Goal: Book appointment/travel/reservation

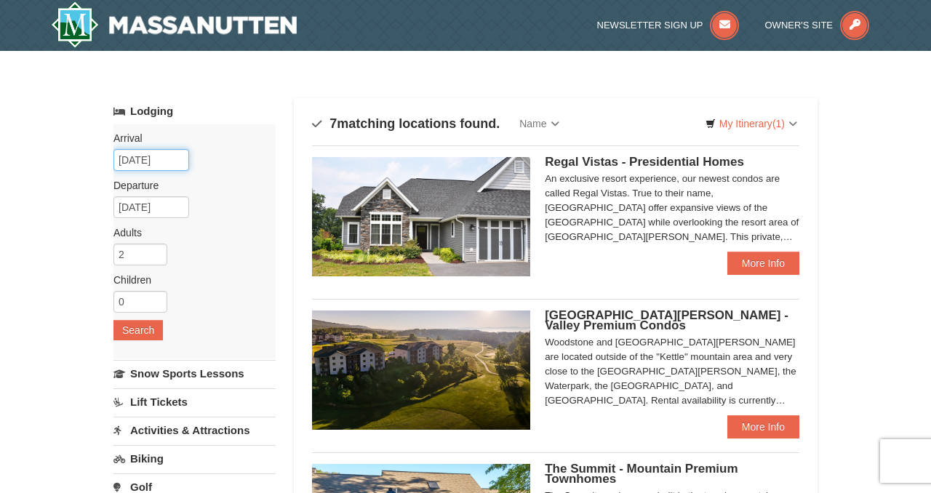
click at [172, 159] on input "[DATE]" at bounding box center [152, 160] width 76 height 22
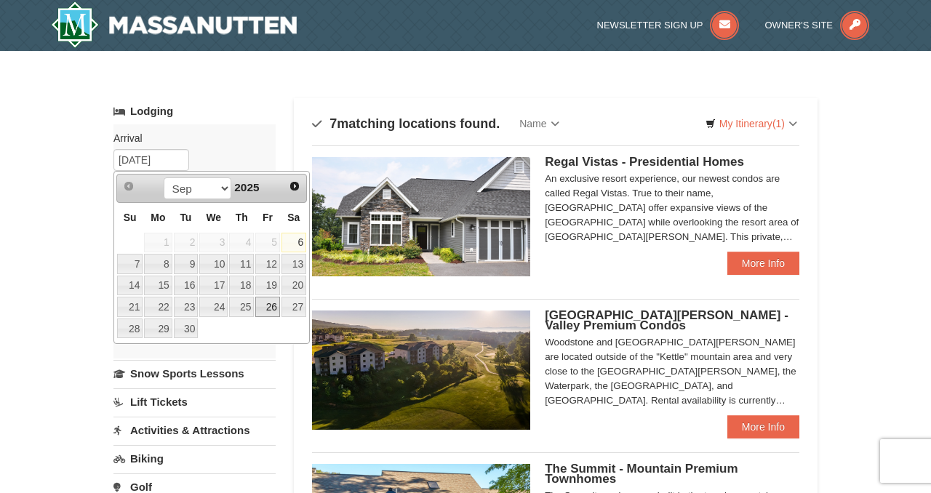
click at [273, 304] on link "26" at bounding box center [267, 307] width 25 height 20
type input "[DATE]"
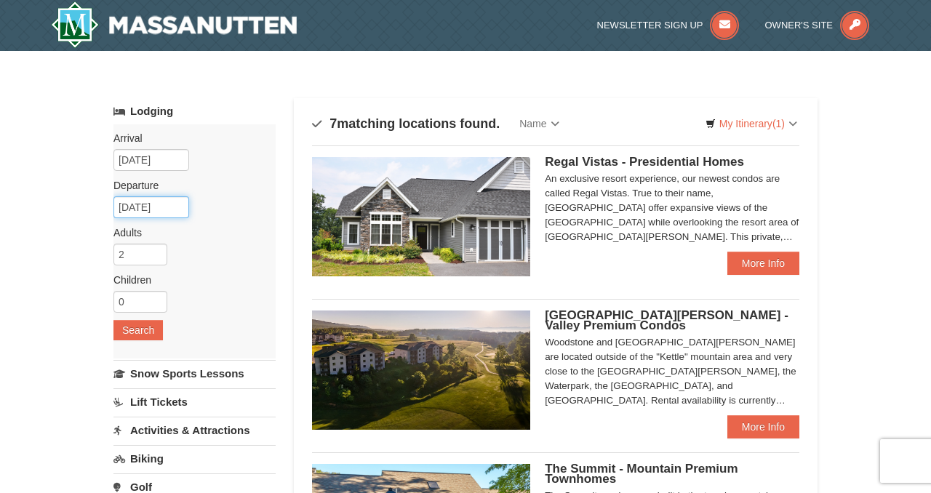
click at [148, 205] on input "[DATE]" at bounding box center [152, 207] width 76 height 22
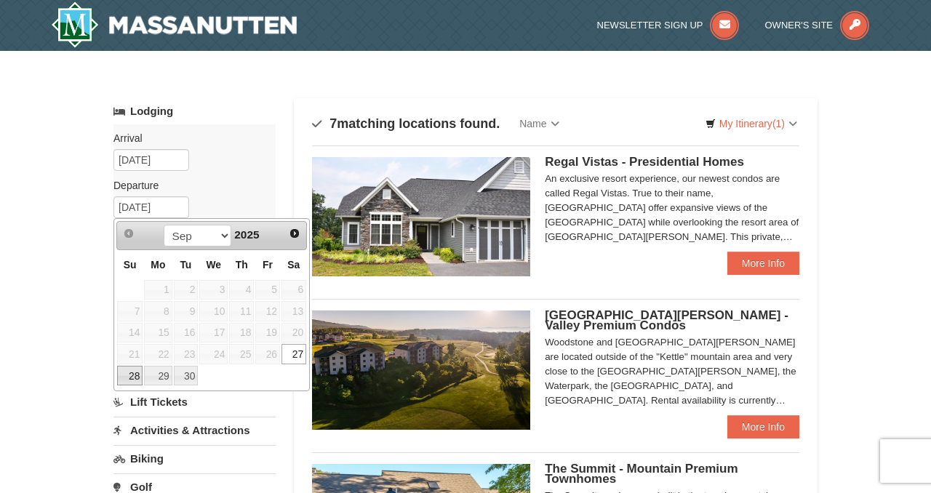
click at [137, 375] on link "28" at bounding box center [129, 376] width 25 height 20
type input "[DATE]"
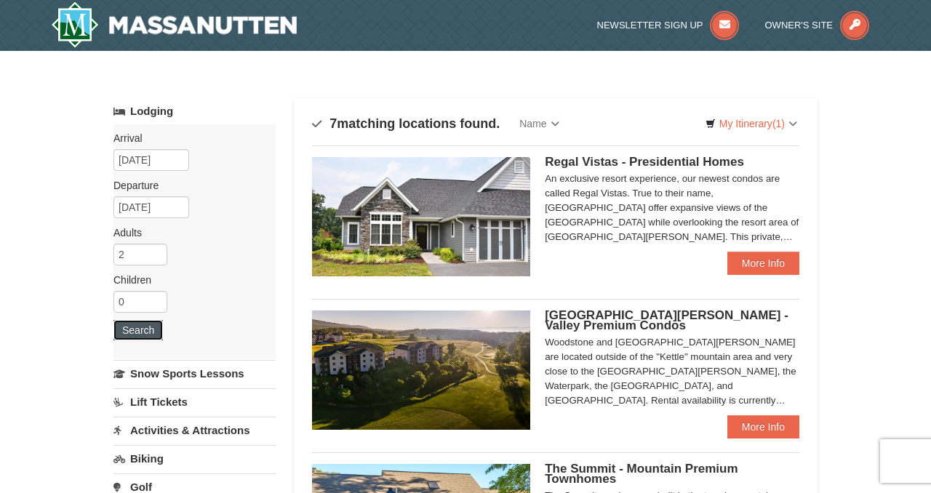
click at [134, 331] on button "Search" at bounding box center [138, 330] width 49 height 20
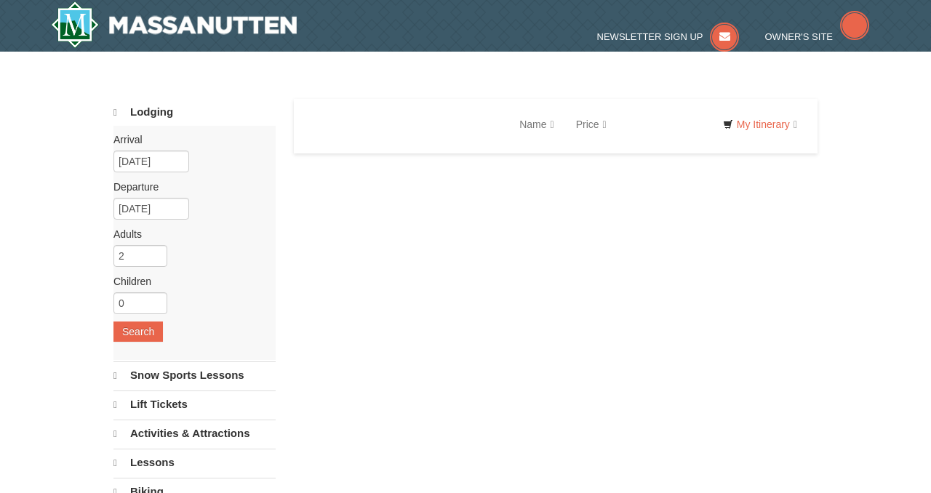
select select "9"
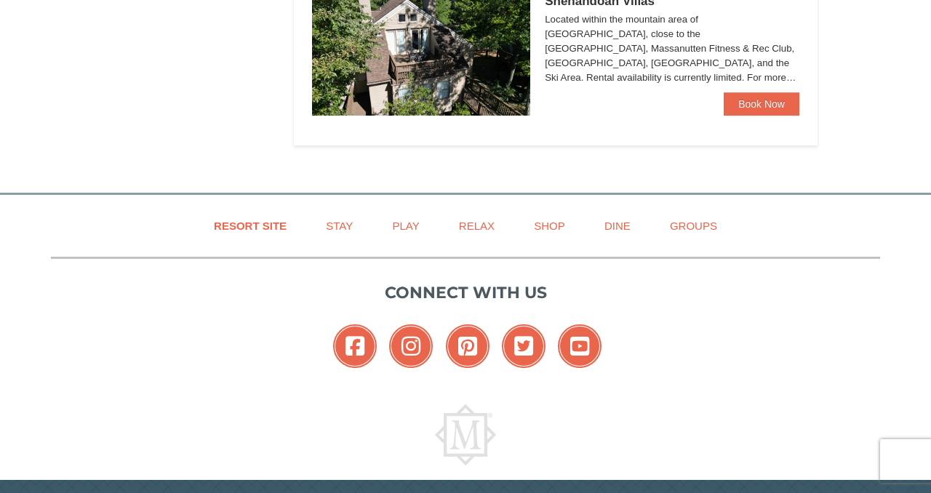
scroll to position [932, 0]
